Goal: Transaction & Acquisition: Purchase product/service

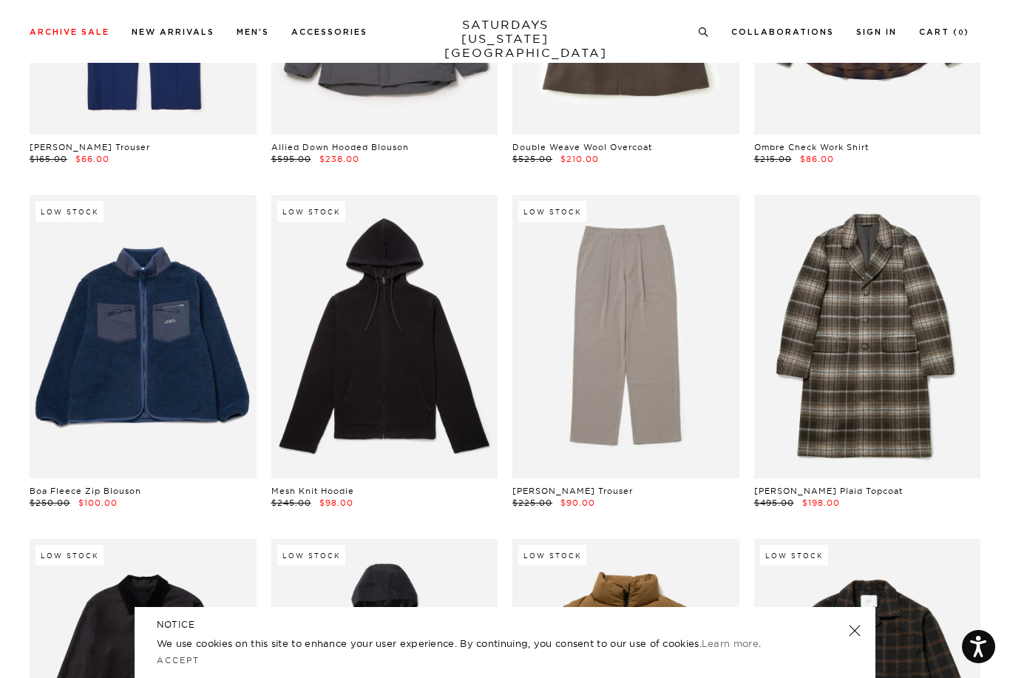
scroll to position [17919, 0]
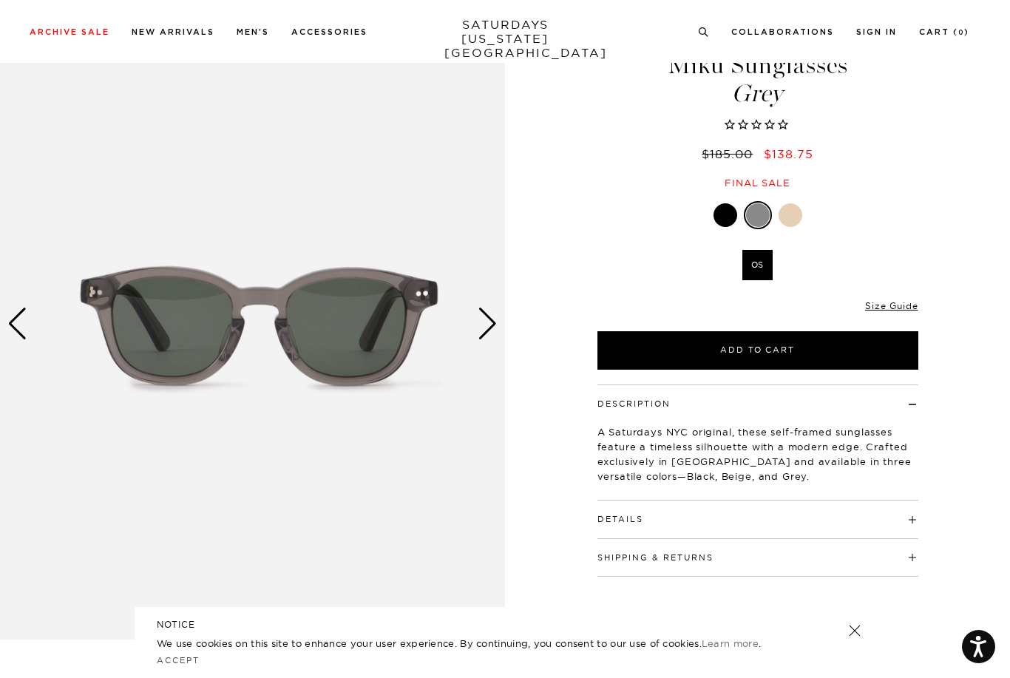
scroll to position [67, 0]
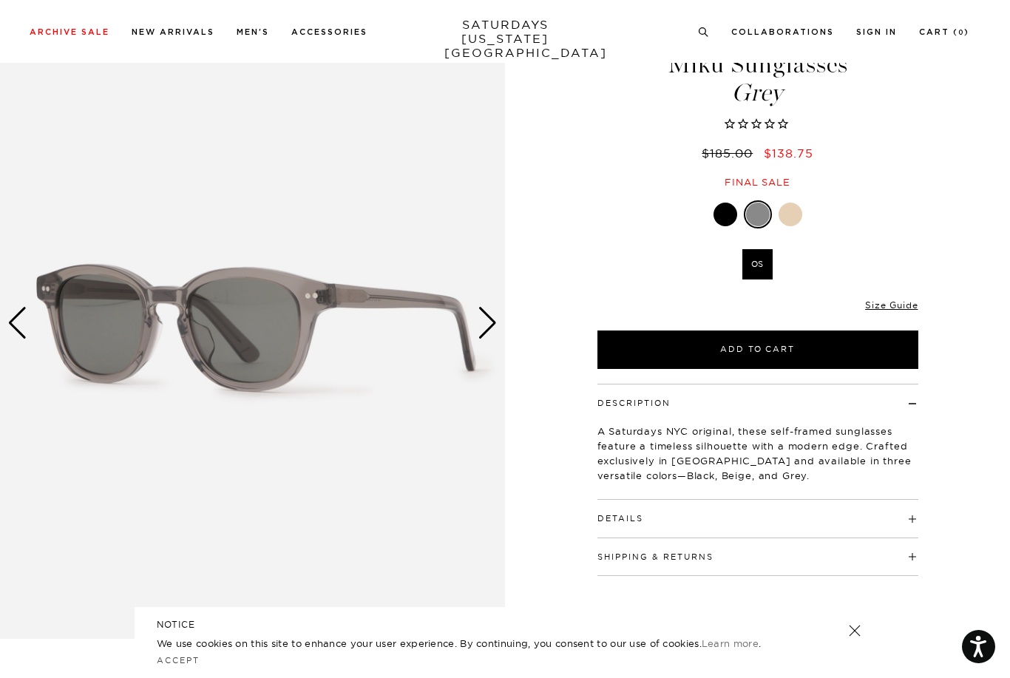
click at [793, 219] on div at bounding box center [791, 215] width 24 height 24
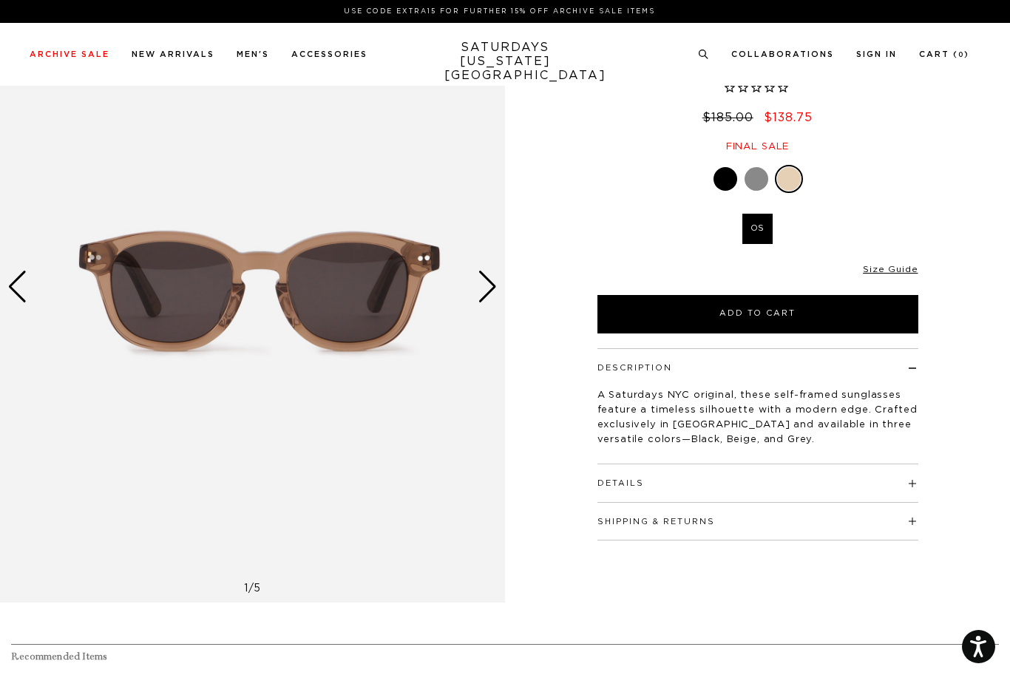
scroll to position [105, 0]
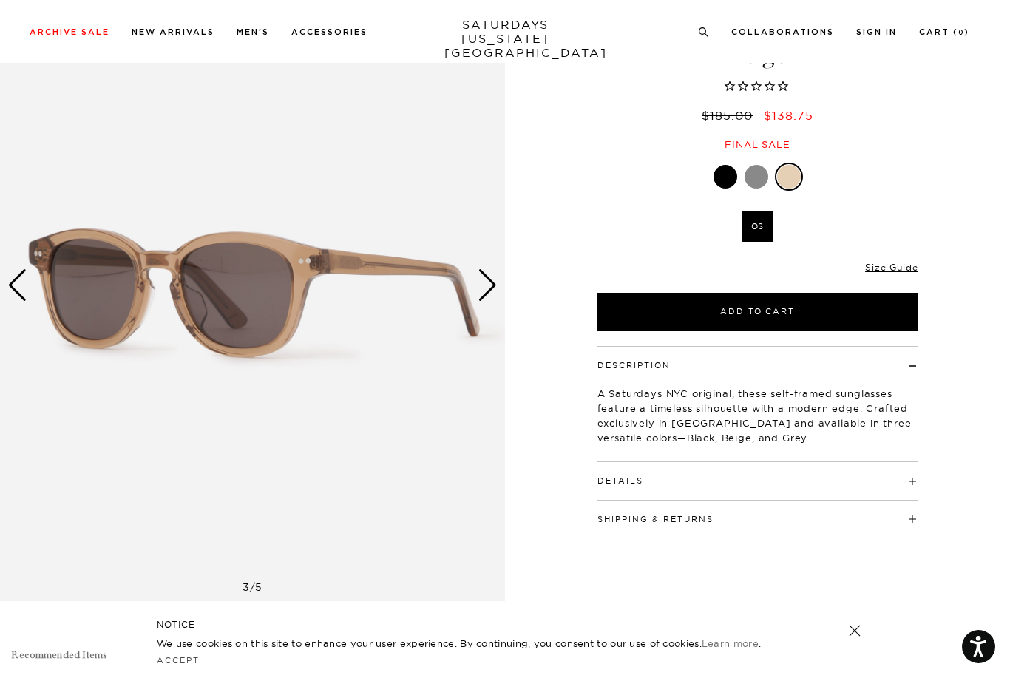
click at [729, 176] on div at bounding box center [726, 177] width 24 height 24
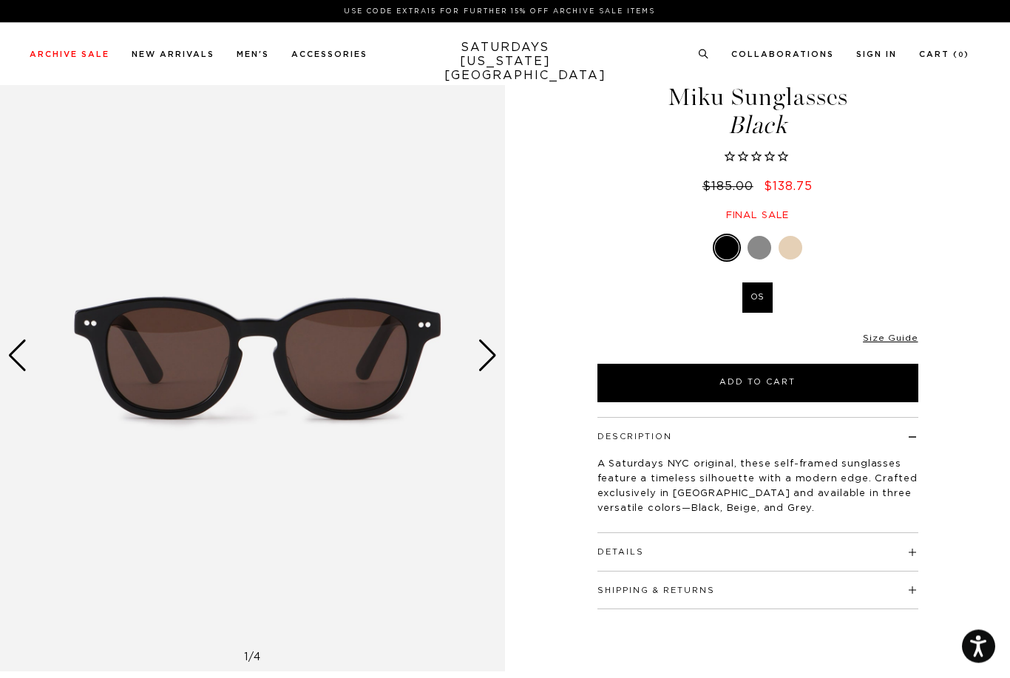
scroll to position [36, 0]
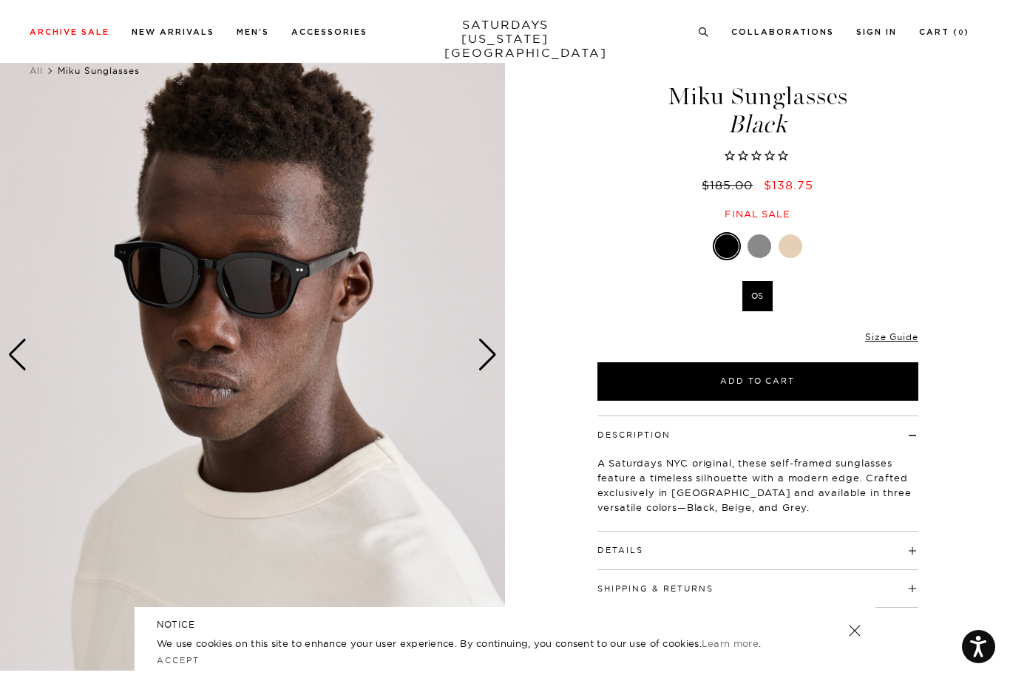
click at [763, 240] on div at bounding box center [760, 246] width 24 height 24
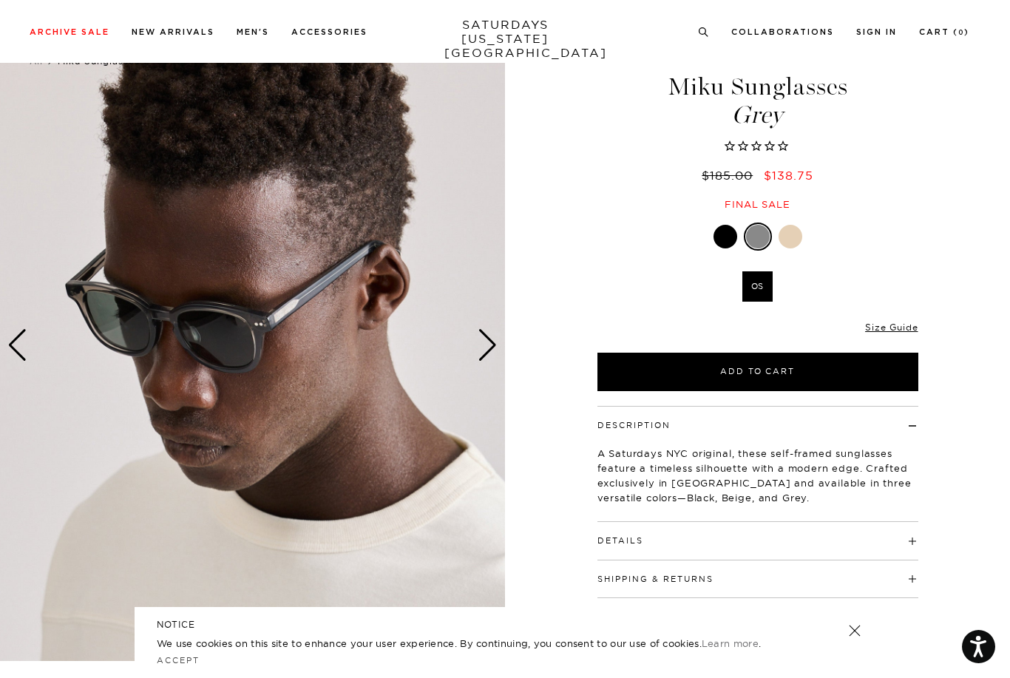
scroll to position [44, 0]
